Goal: Information Seeking & Learning: Learn about a topic

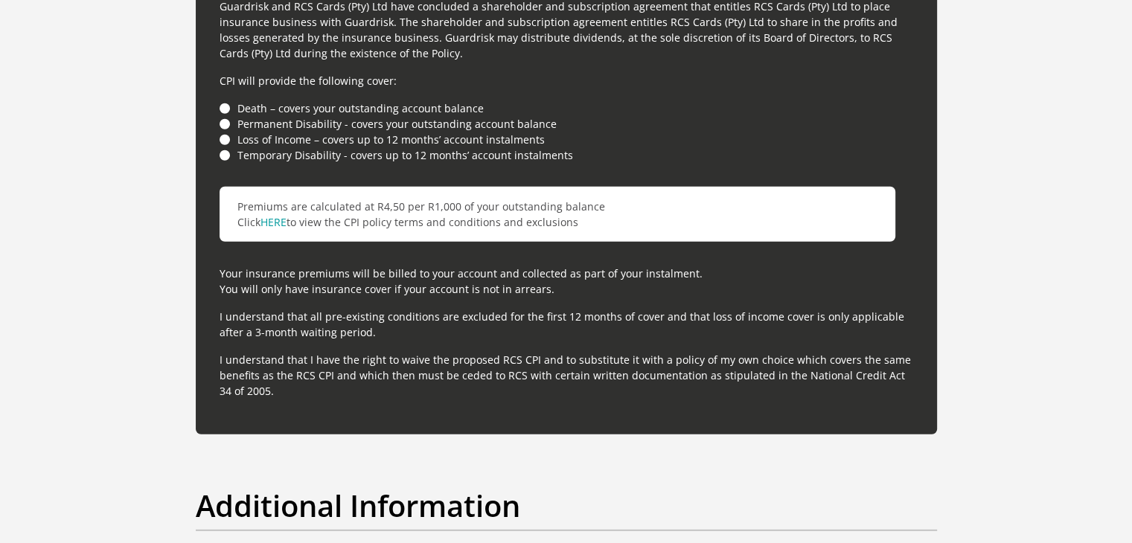
scroll to position [4185, 0]
click at [268, 219] on link "HERE" at bounding box center [273, 222] width 26 height 14
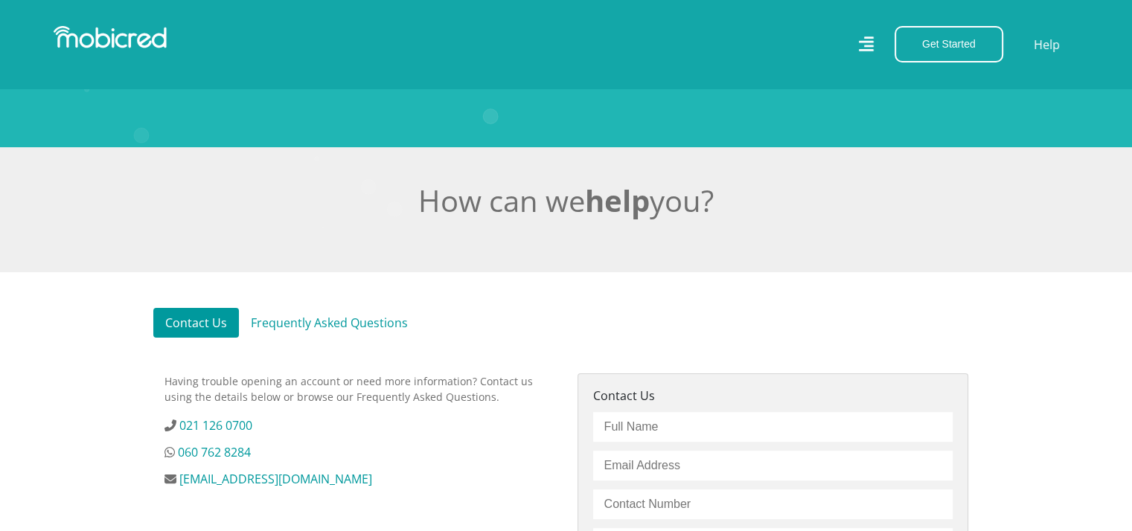
scroll to position [257, 11]
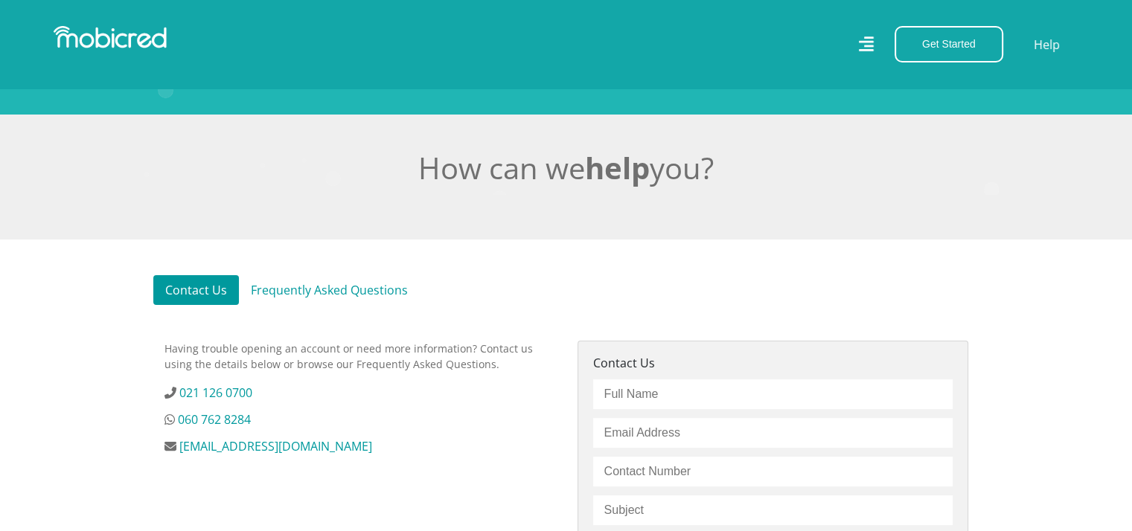
click at [310, 284] on link "Frequently Asked Questions" at bounding box center [329, 290] width 181 height 30
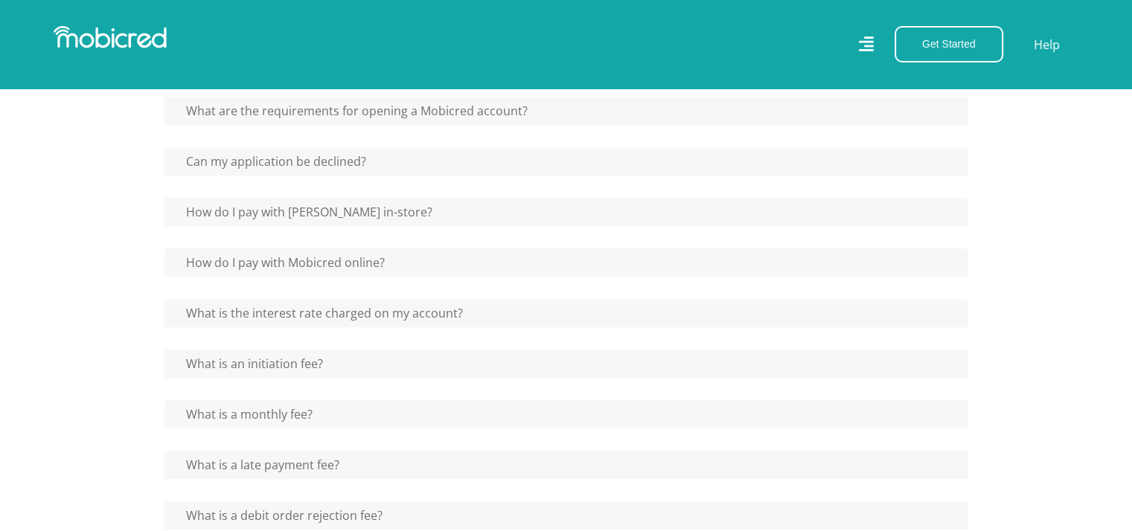
scroll to position [804, 0]
click at [295, 313] on button "What is the interest rate charged on my account?" at bounding box center [318, 315] width 308 height 28
